Goal: Information Seeking & Learning: Learn about a topic

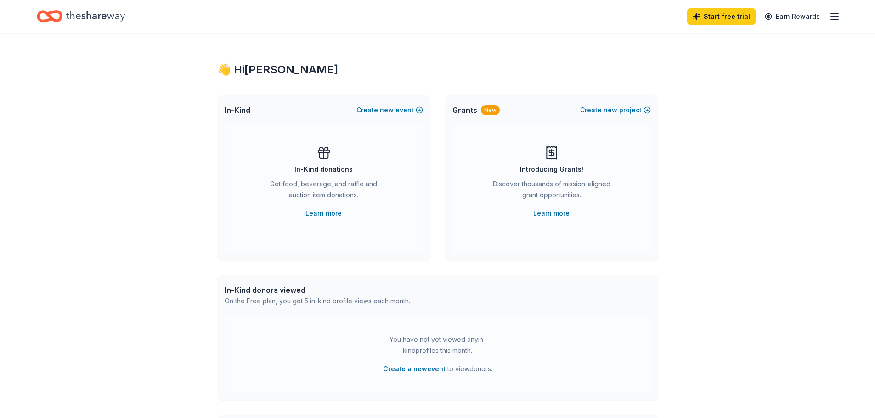
click at [318, 198] on div "Get food, beverage, and raffle and auction item donations." at bounding box center [323, 192] width 125 height 26
click at [348, 224] on div "In-Kind donations Get food, beverage, and raffle and auction item donations. Le…" at bounding box center [324, 189] width 198 height 129
click at [328, 214] on link "Learn more" at bounding box center [323, 213] width 36 height 11
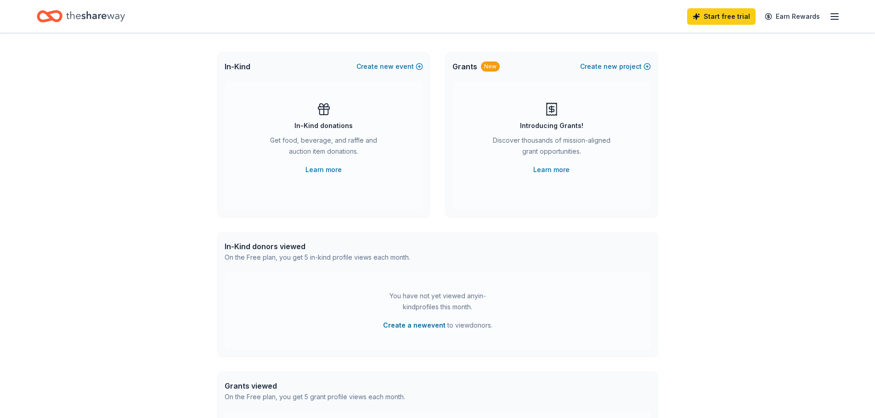
scroll to position [92, 0]
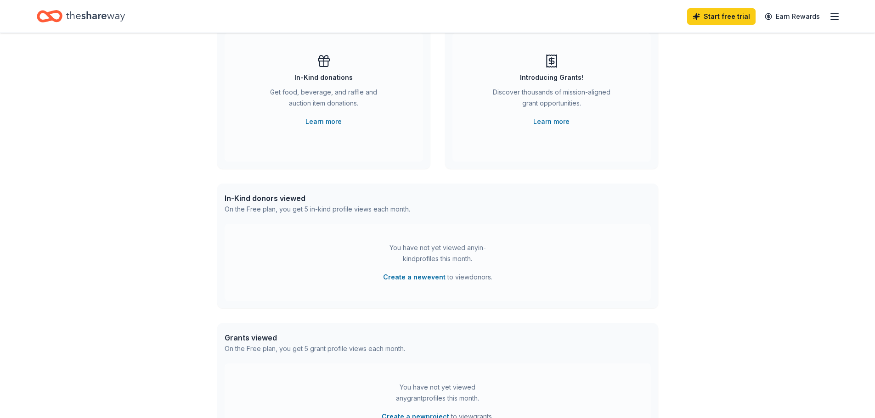
click at [283, 205] on div "On the Free plan, you get 5 in-kind profile views each month." at bounding box center [318, 209] width 186 height 11
click at [175, 221] on div "👋 Hi [PERSON_NAME] In-Kind Create new event In-Kind donations Get food, beverag…" at bounding box center [437, 209] width 875 height 537
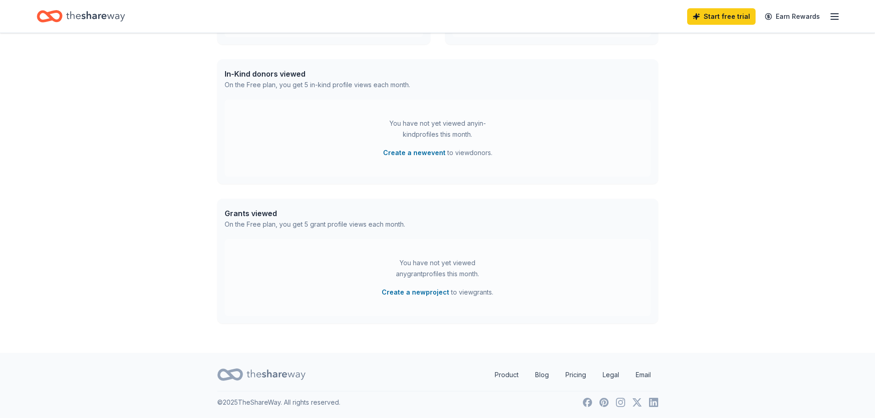
scroll to position [217, 0]
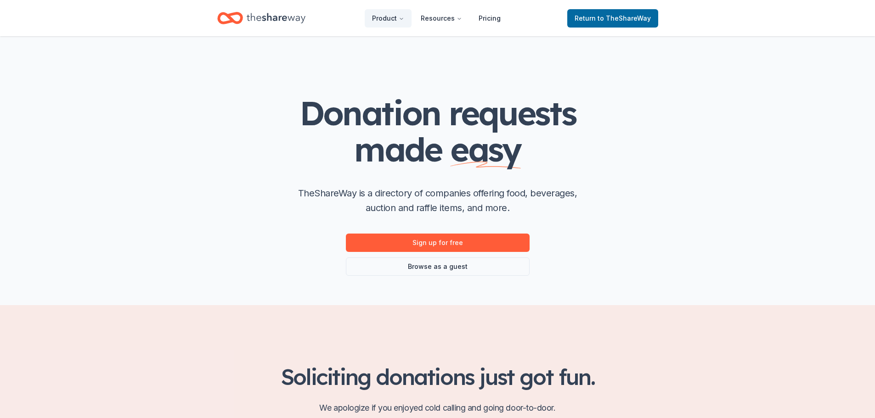
click at [228, 187] on div "Donation requests made easy TheShareWay is a directory of companies offering fo…" at bounding box center [438, 170] width 470 height 269
click at [482, 270] on link "Browse as a guest" at bounding box center [438, 267] width 184 height 18
click at [214, 193] on div "Donation requests made easy TheShareWay is a directory of companies offering fo…" at bounding box center [438, 170] width 470 height 269
drag, startPoint x: 611, startPoint y: 18, endPoint x: 590, endPoint y: 26, distance: 22.5
click at [610, 18] on span "to TheShareWay" at bounding box center [624, 18] width 53 height 8
